Goal: Find contact information: Find contact information

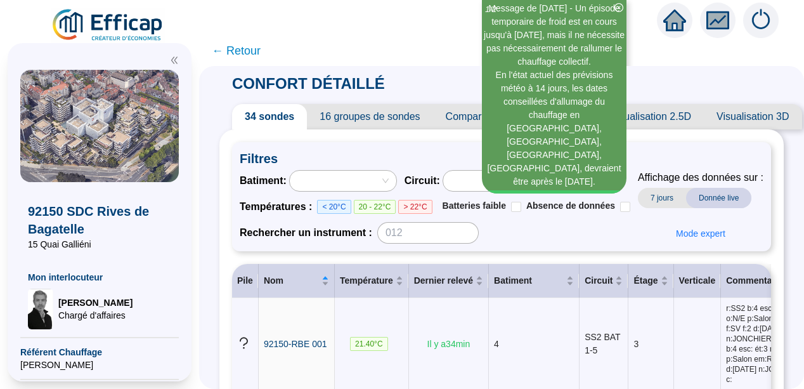
click at [175, 59] on icon "double-left" at bounding box center [174, 60] width 6 height 7
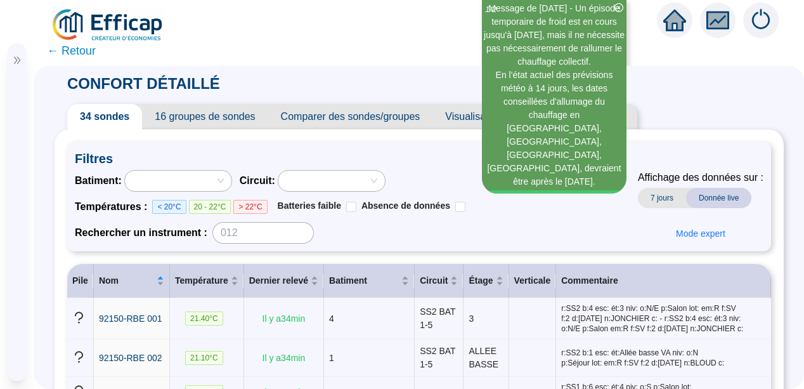
click at [15, 261] on span "Mon interlocuteur" at bounding box center [15, 249] width 0 height 25
click at [62, 272] on span "[PERSON_NAME]" at bounding box center [78, 278] width 74 height 13
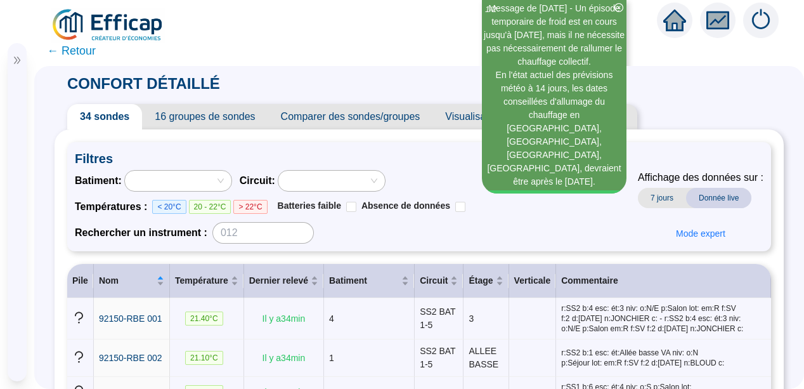
click at [62, 272] on span "[PERSON_NAME]" at bounding box center [78, 278] width 74 height 13
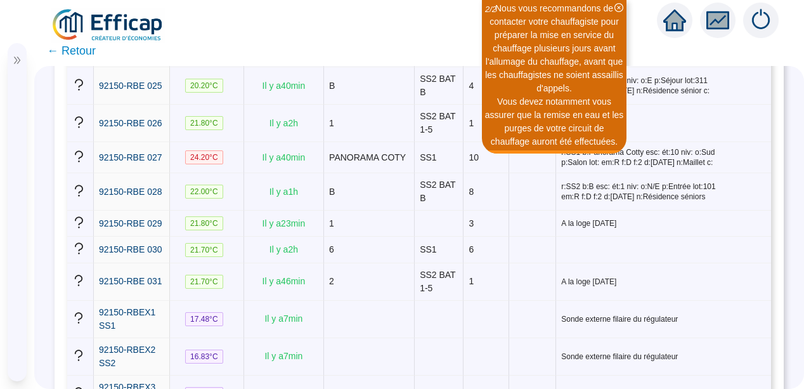
scroll to position [1029, 0]
